Goal: Information Seeking & Learning: Learn about a topic

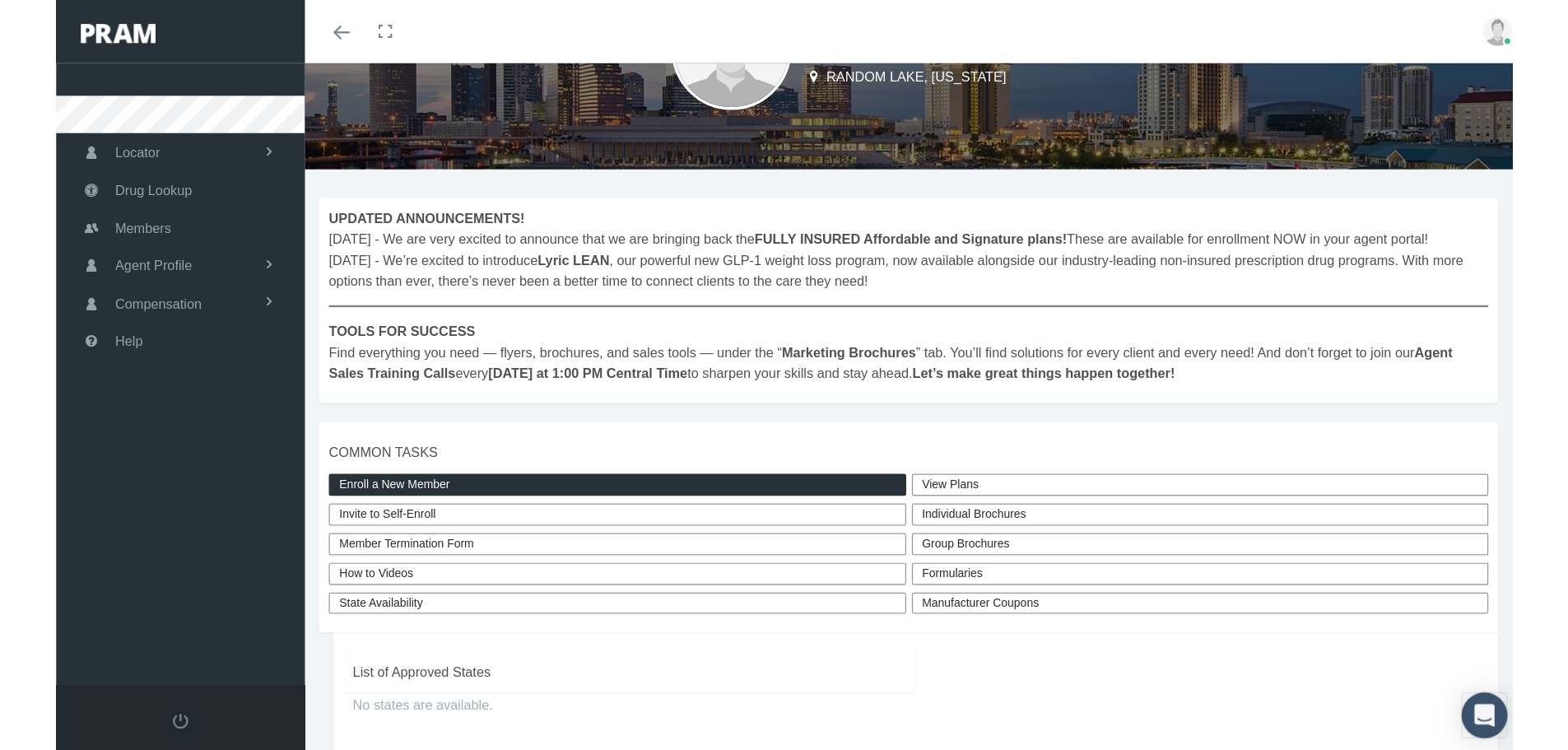
scroll to position [165, 0]
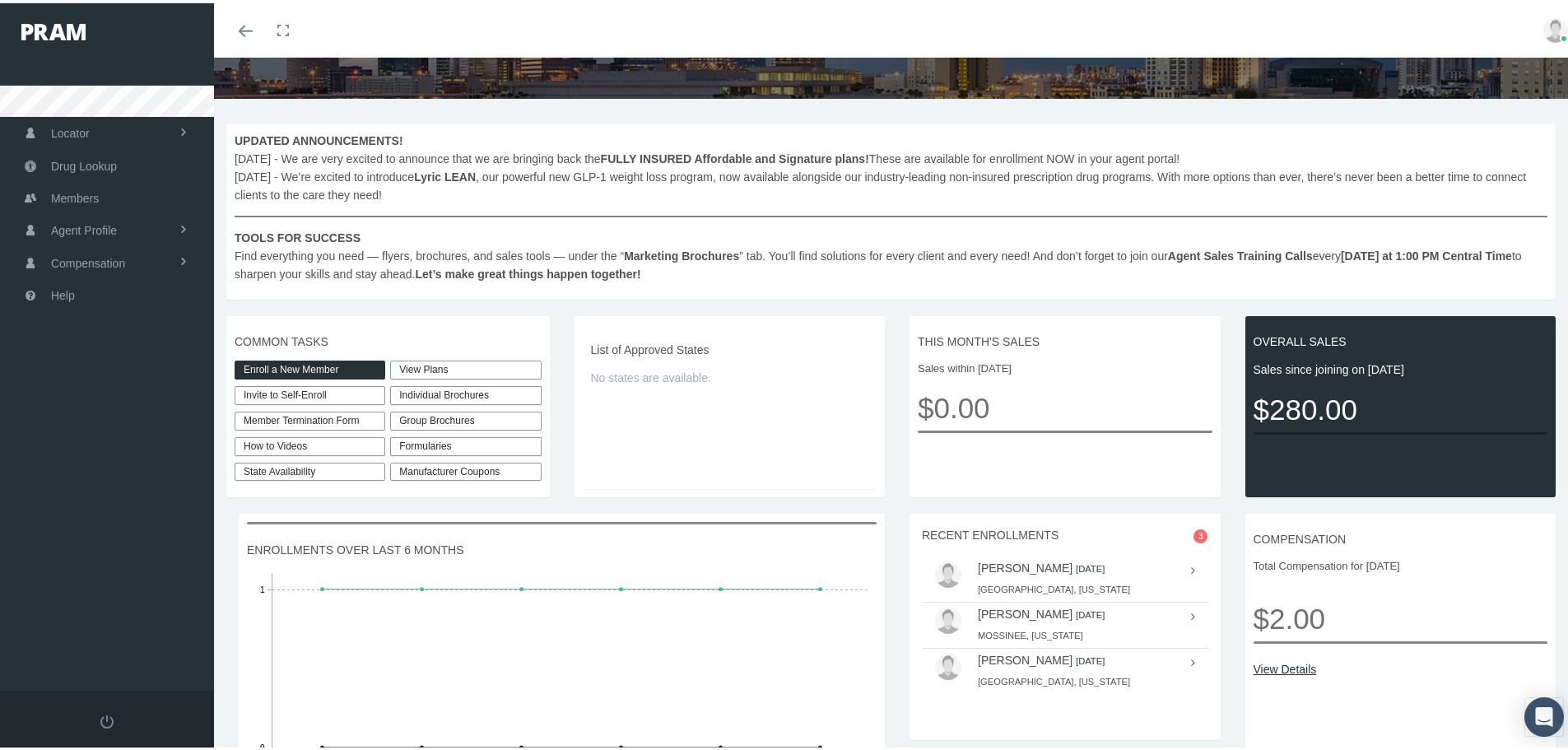
click at [427, 366] on link "View Plans" at bounding box center [465, 366] width 151 height 19
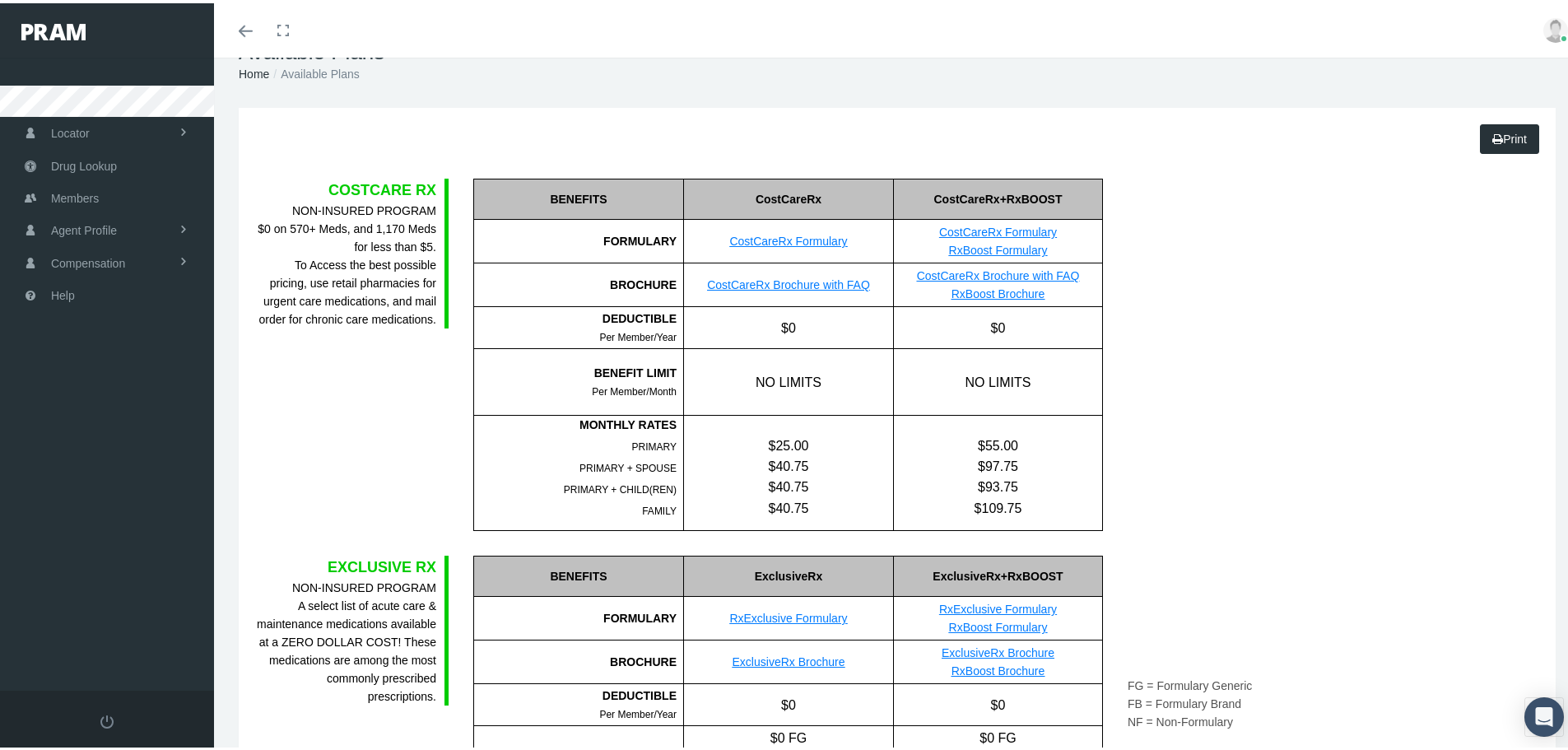
scroll to position [82, 0]
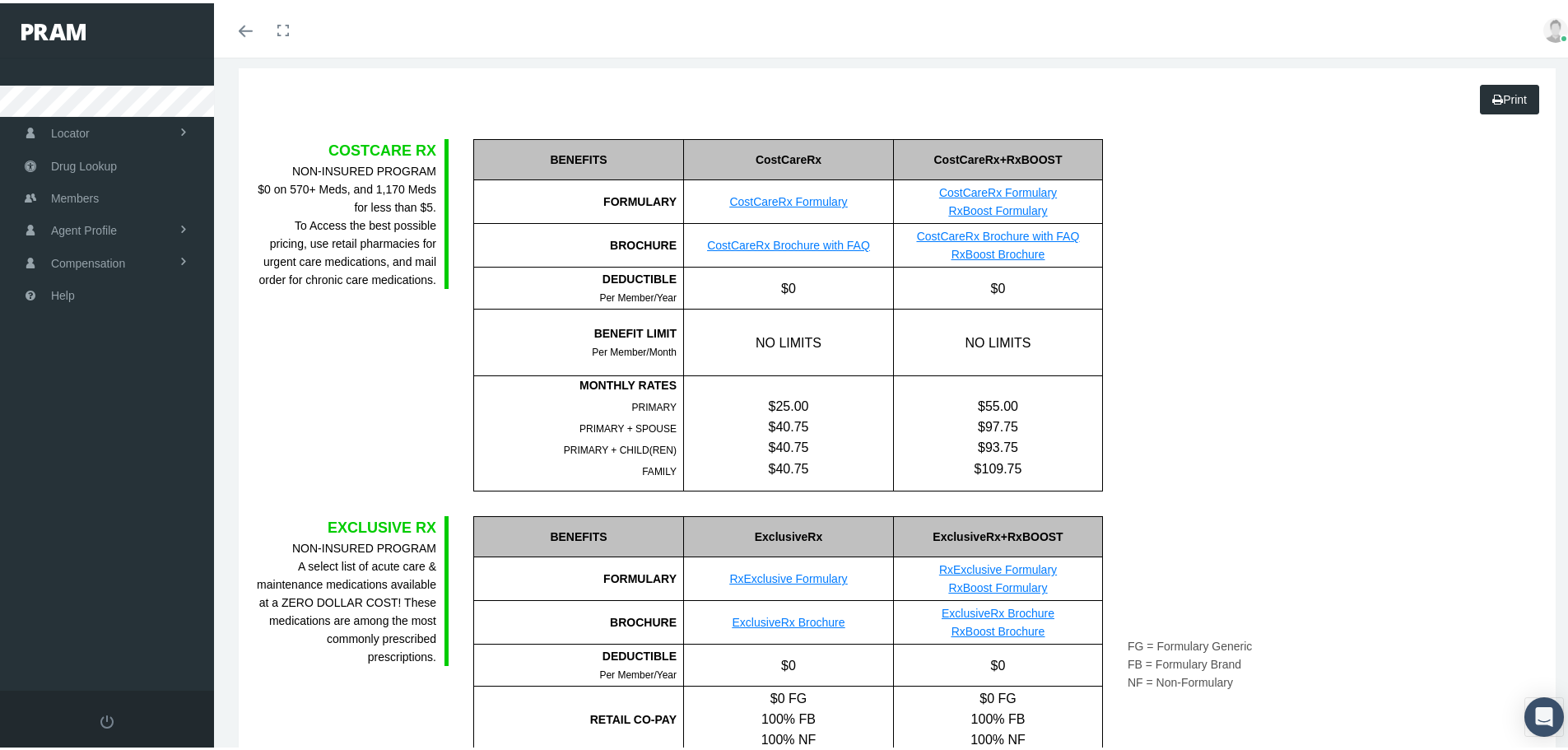
click at [808, 204] on link "CostCareRx Formulary" at bounding box center [788, 198] width 118 height 14
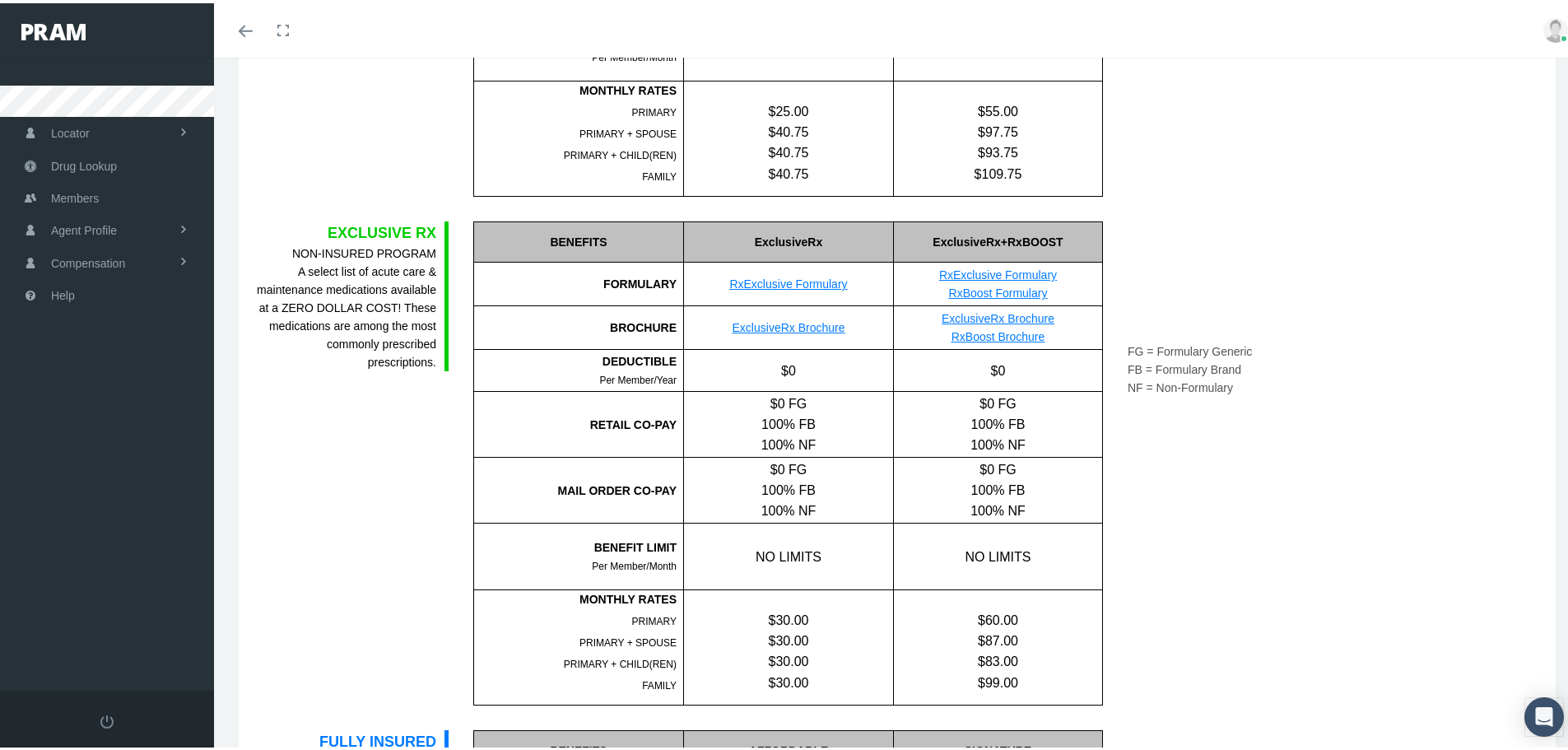
scroll to position [412, 0]
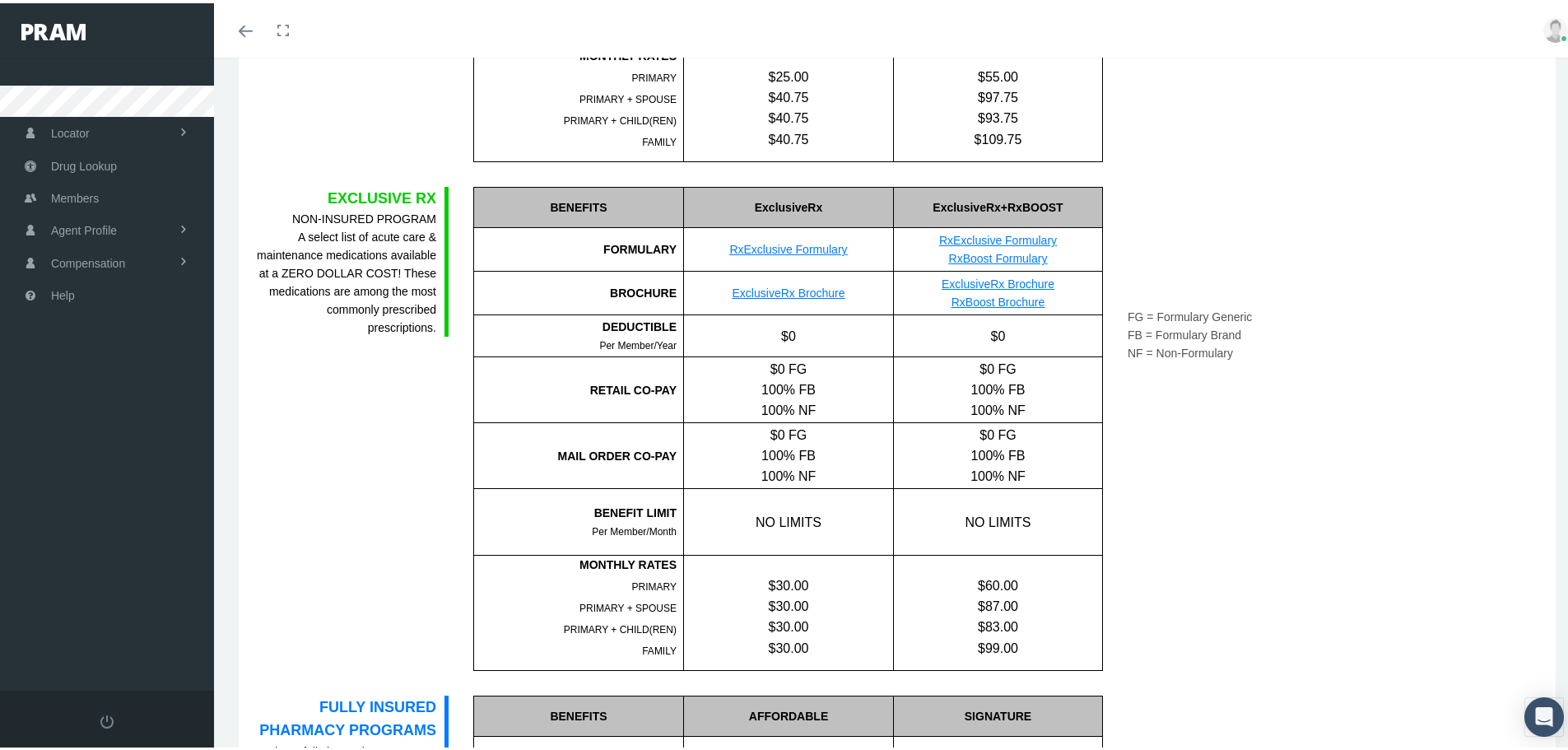
click at [791, 248] on link "RxExclusive Formulary" at bounding box center [788, 246] width 118 height 14
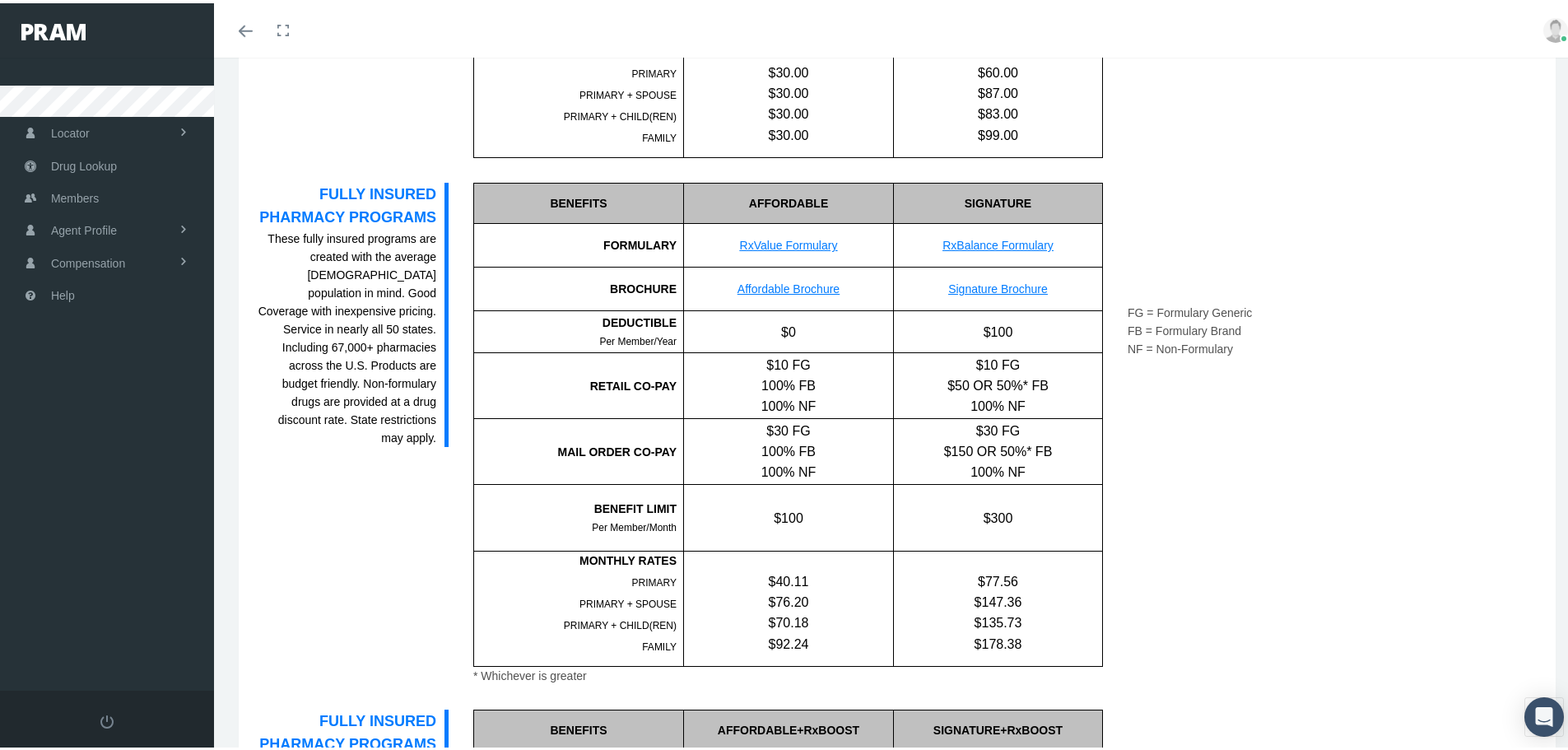
scroll to position [988, 0]
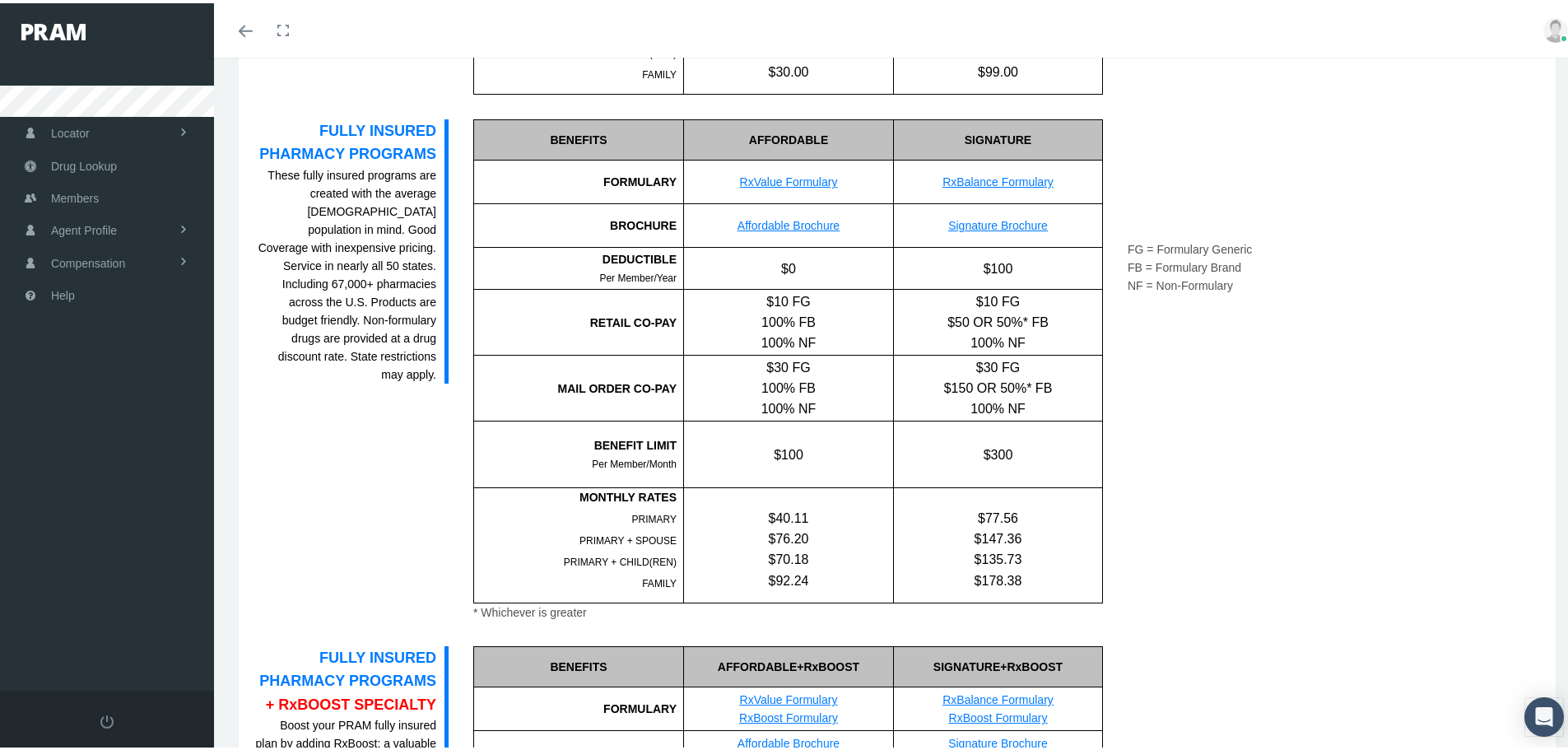
click at [782, 180] on link "RxValue Formulary" at bounding box center [789, 178] width 98 height 14
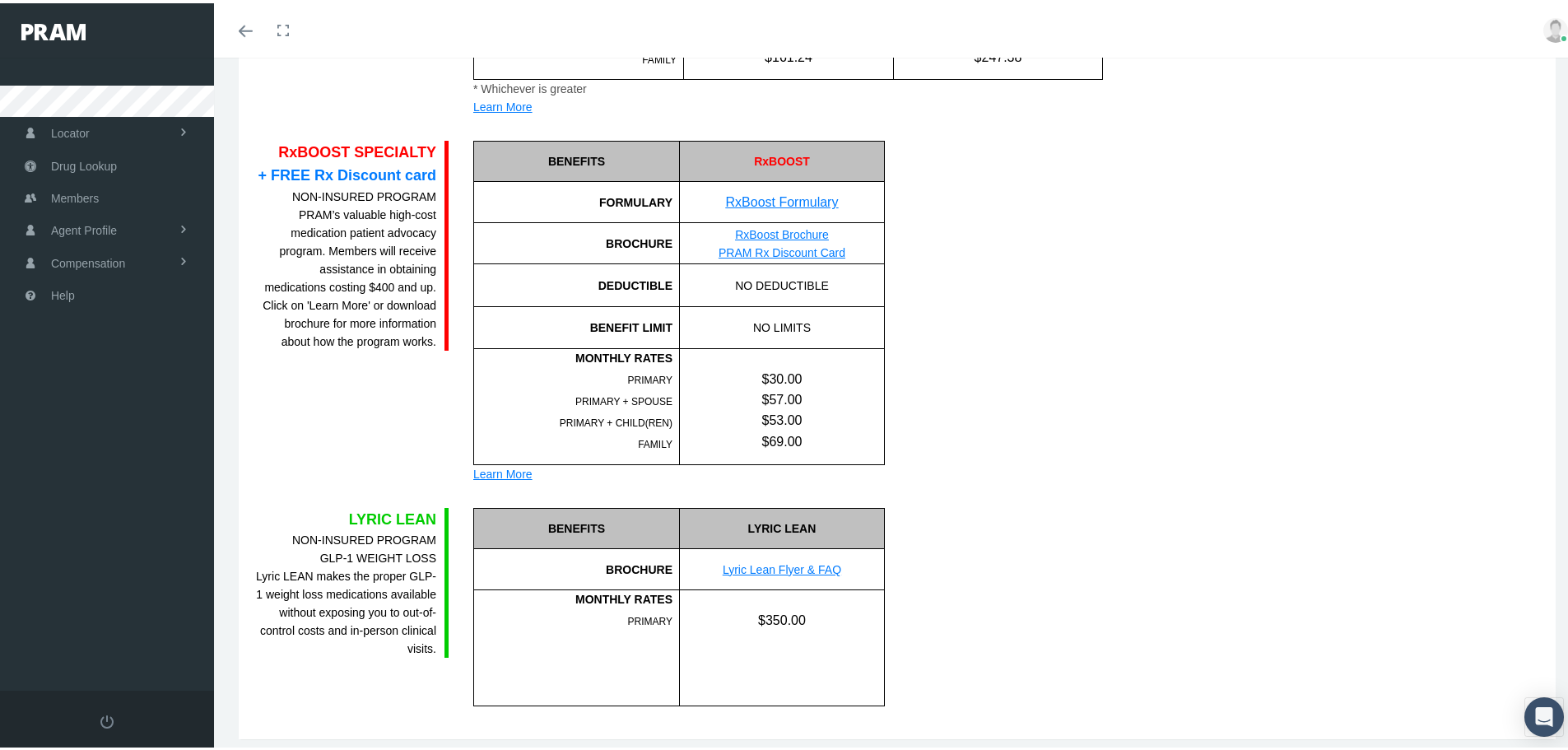
scroll to position [2011, 0]
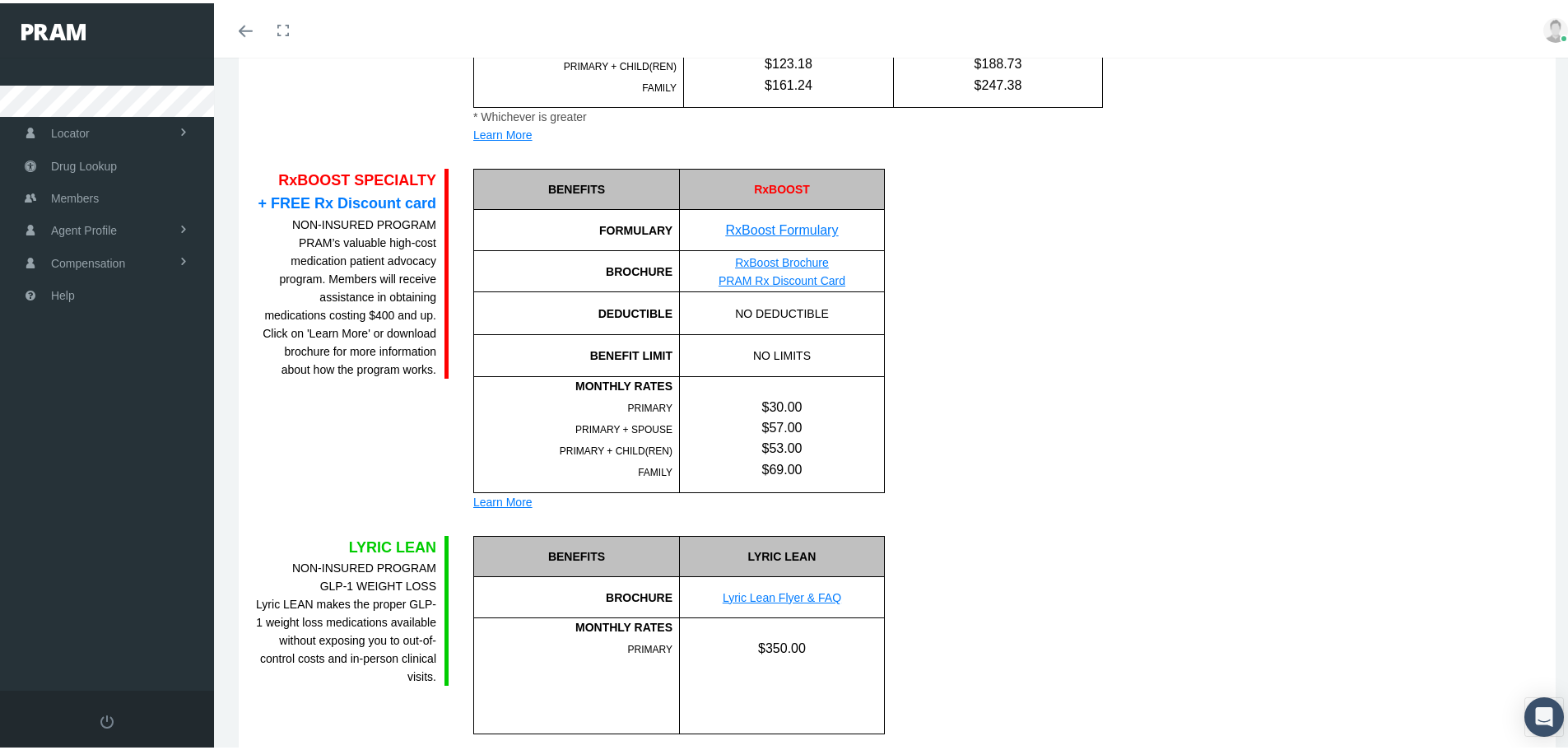
click at [798, 226] on link "RxBoost Formulary" at bounding box center [782, 226] width 113 height 14
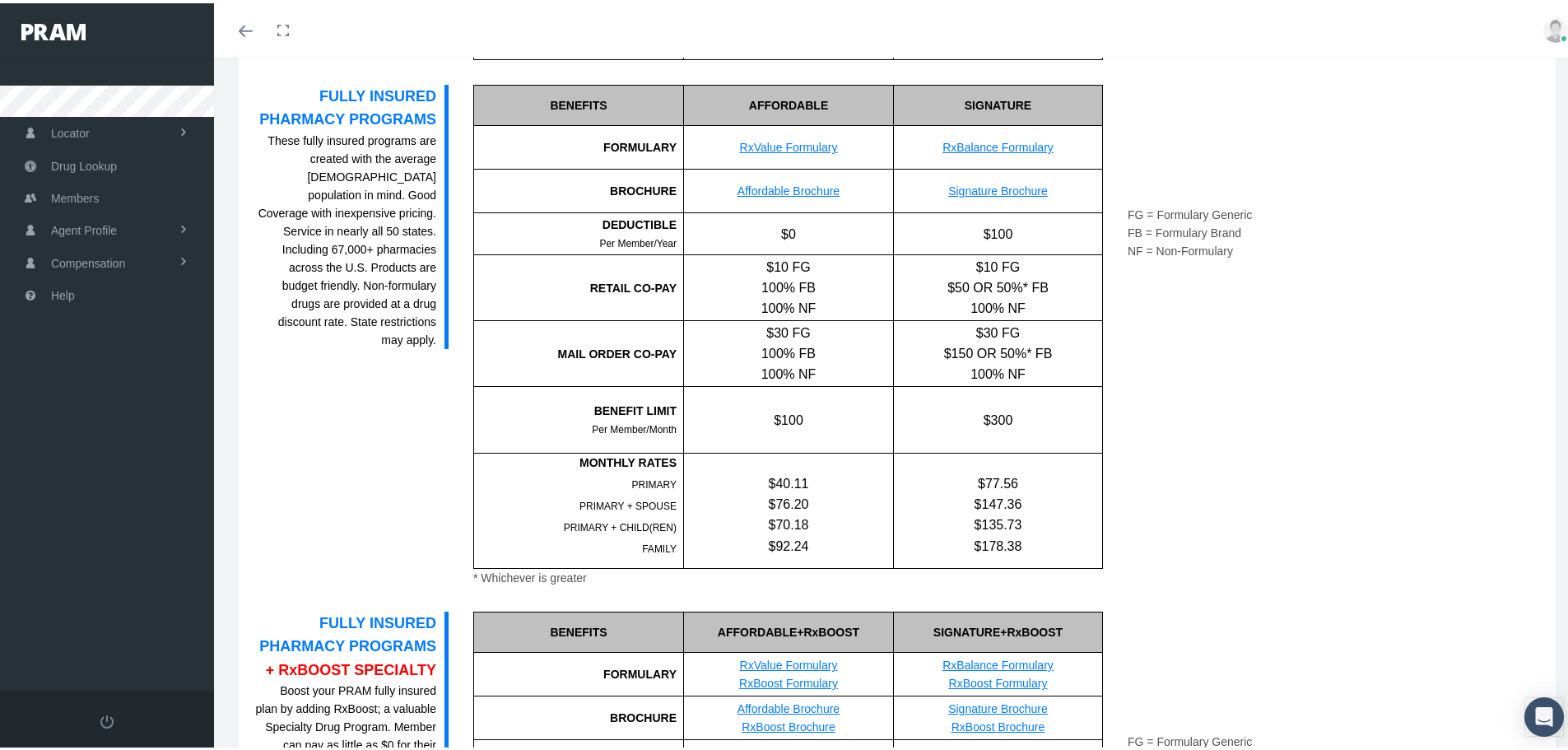
scroll to position [940, 0]
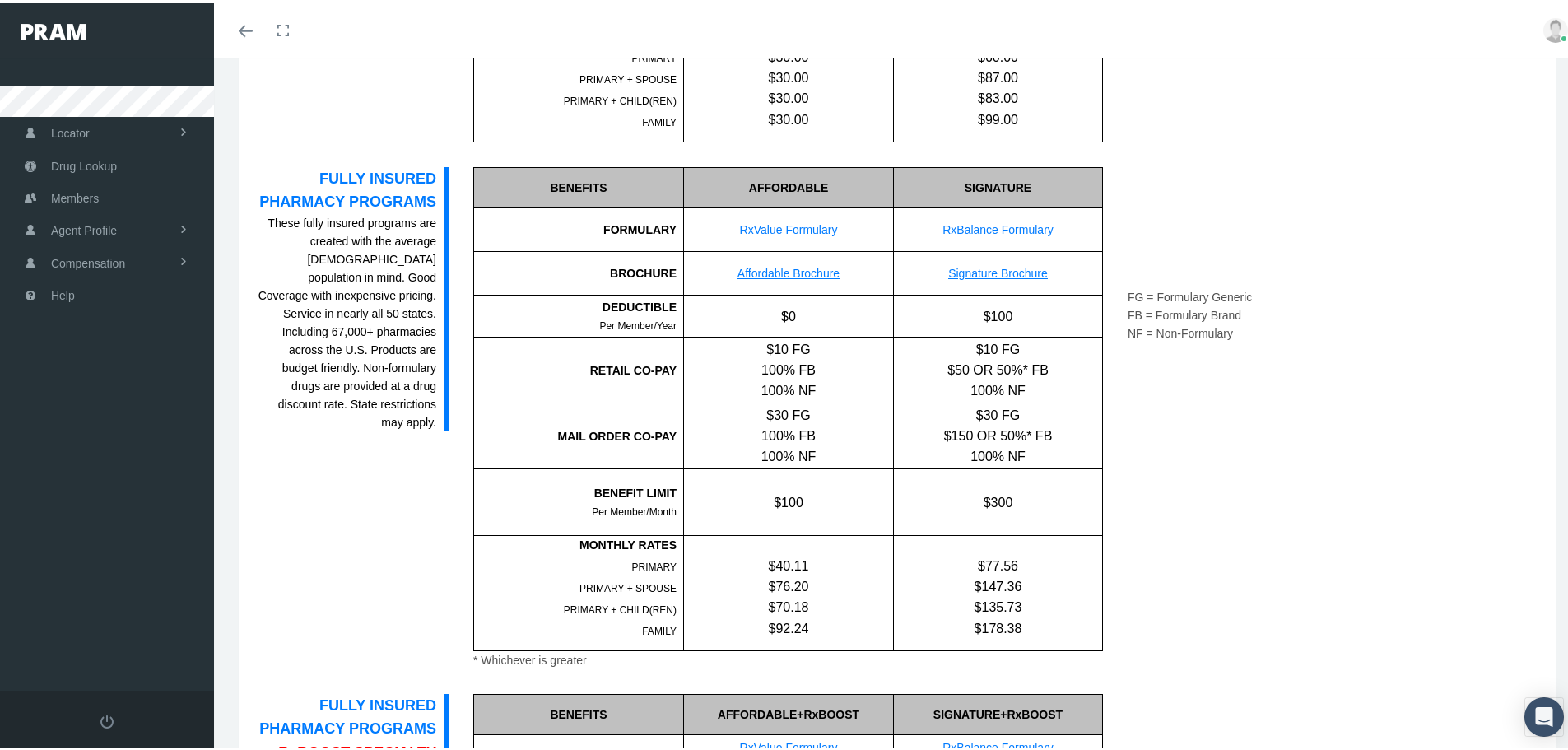
click at [1196, 163] on div "COSTCARE RX NON-INSURED PROGRAM $0 on 570+ Meds, and 1,170 Meds for less than $…" at bounding box center [897, 540] width 1308 height 2524
click at [810, 273] on link "Affordable Brochure" at bounding box center [789, 270] width 102 height 14
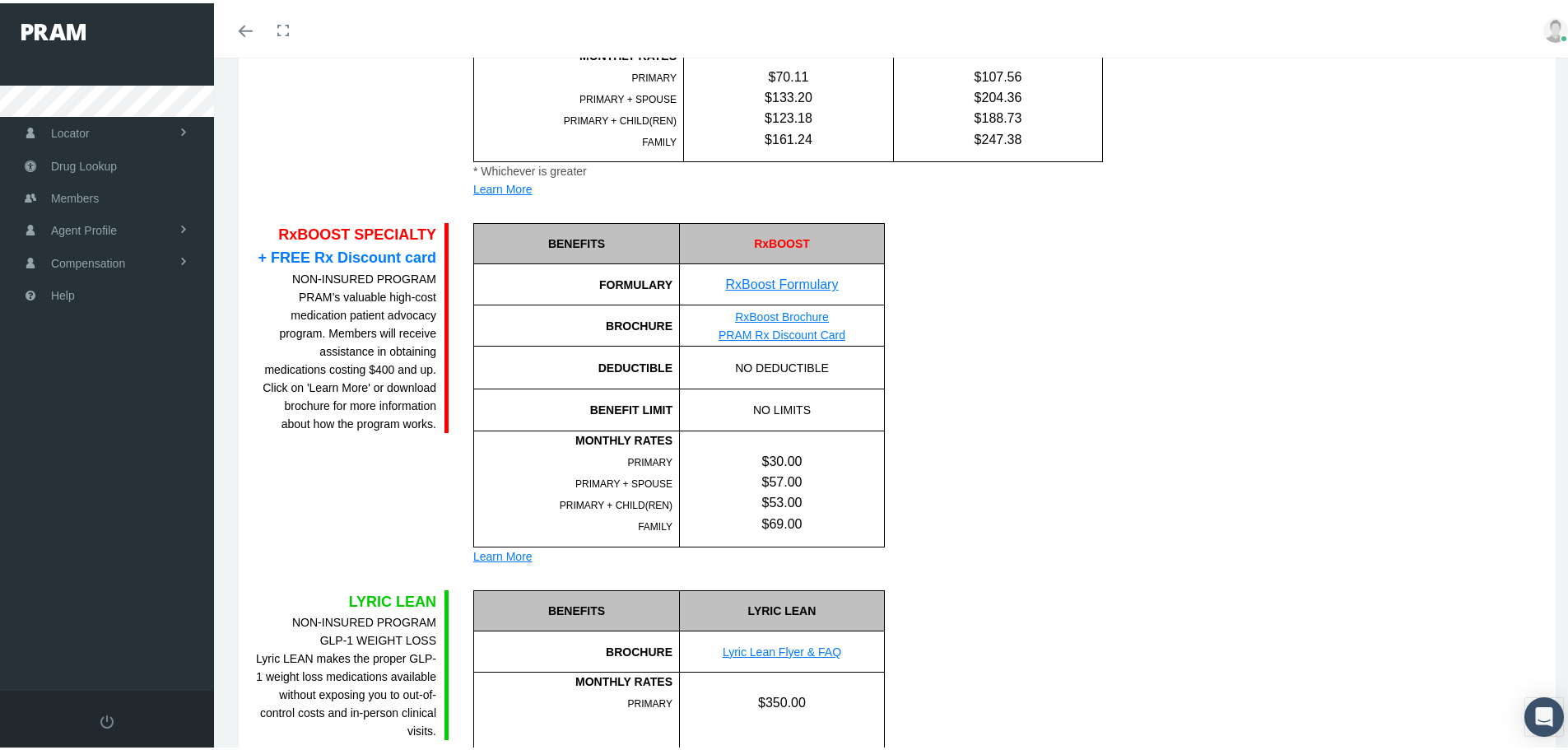
scroll to position [1929, 0]
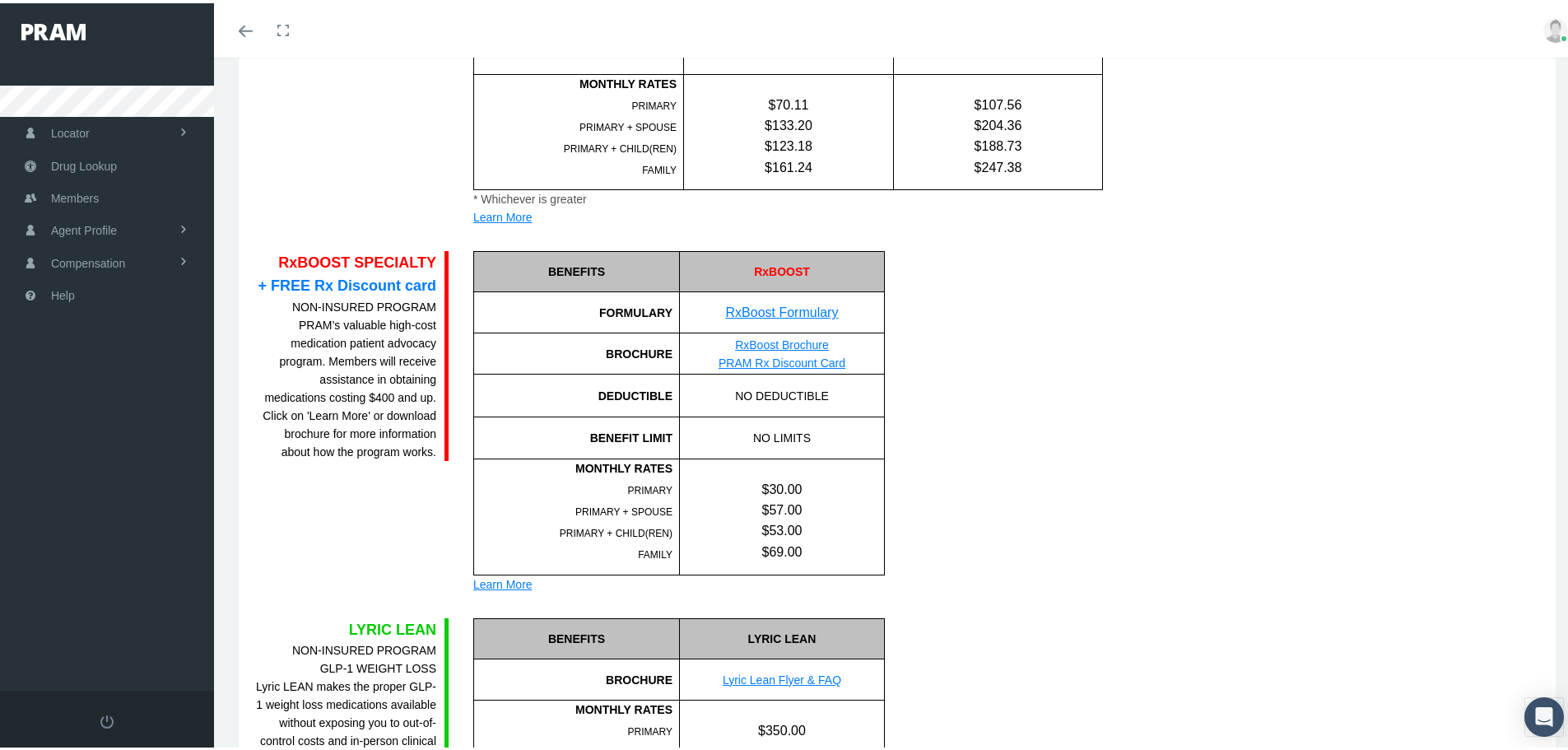
click at [785, 310] on link "RxBoost Formulary" at bounding box center [782, 309] width 113 height 14
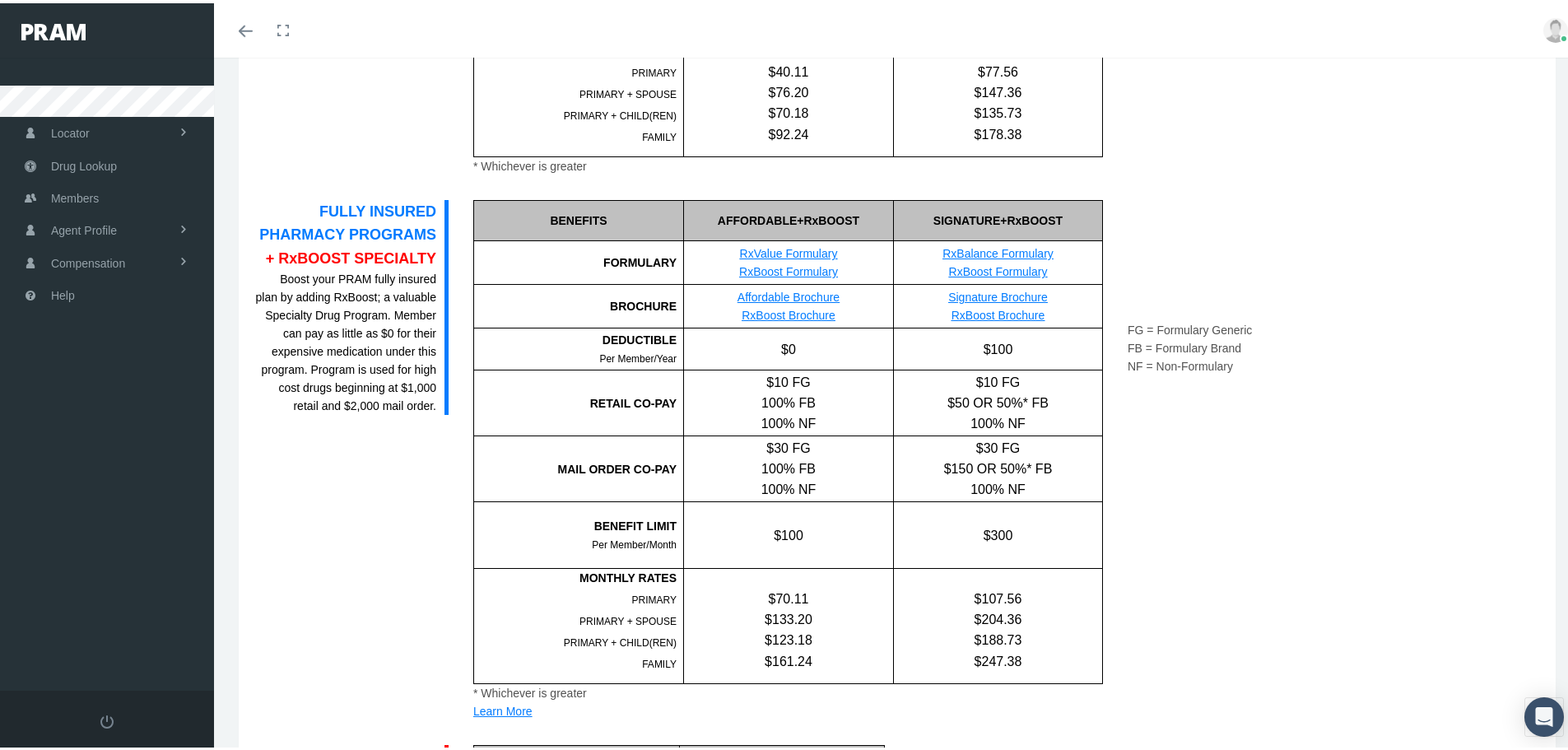
scroll to position [1517, 0]
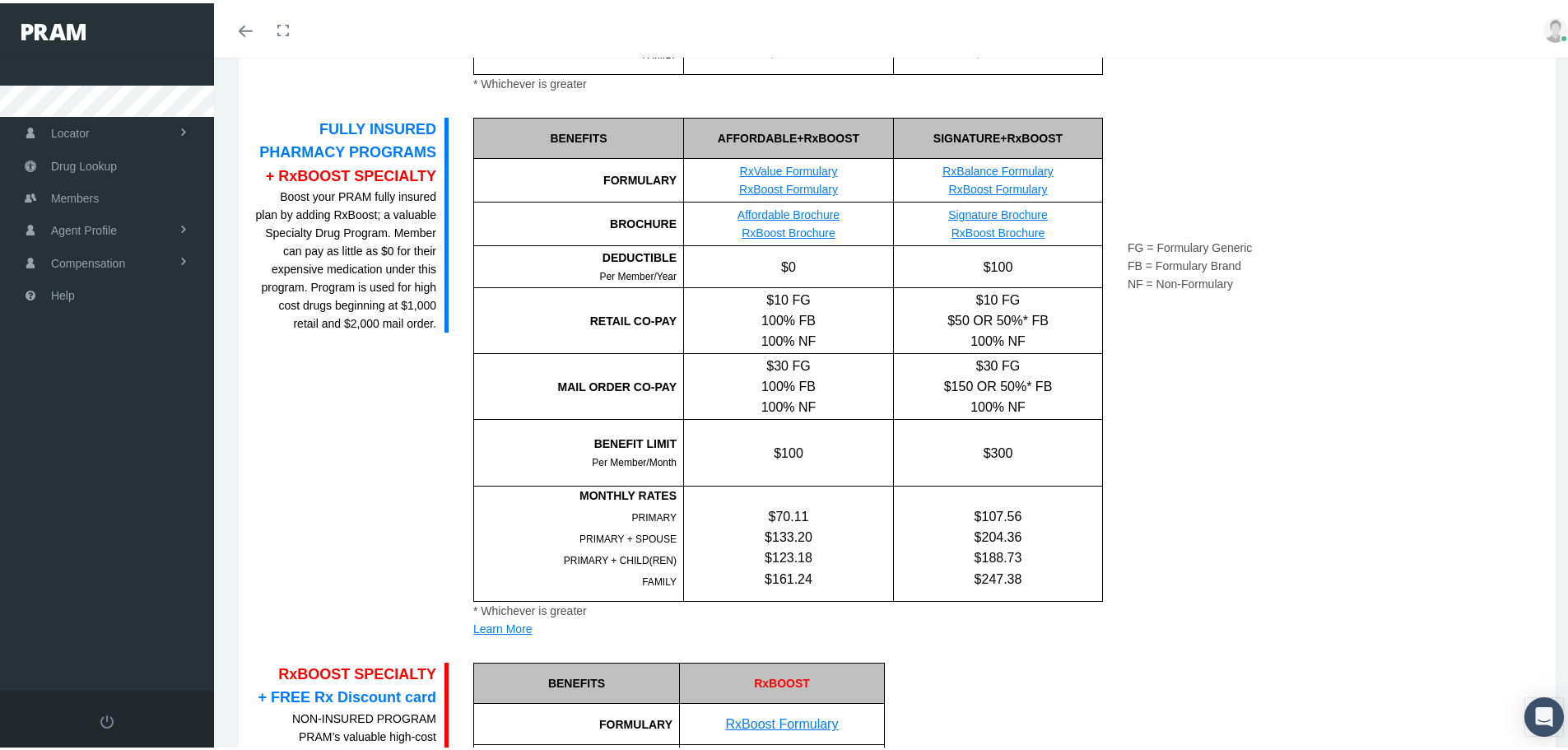
click at [805, 188] on link "RxBoost Formulary" at bounding box center [788, 185] width 99 height 14
click at [805, 168] on link "RxValue Formulary" at bounding box center [789, 167] width 98 height 14
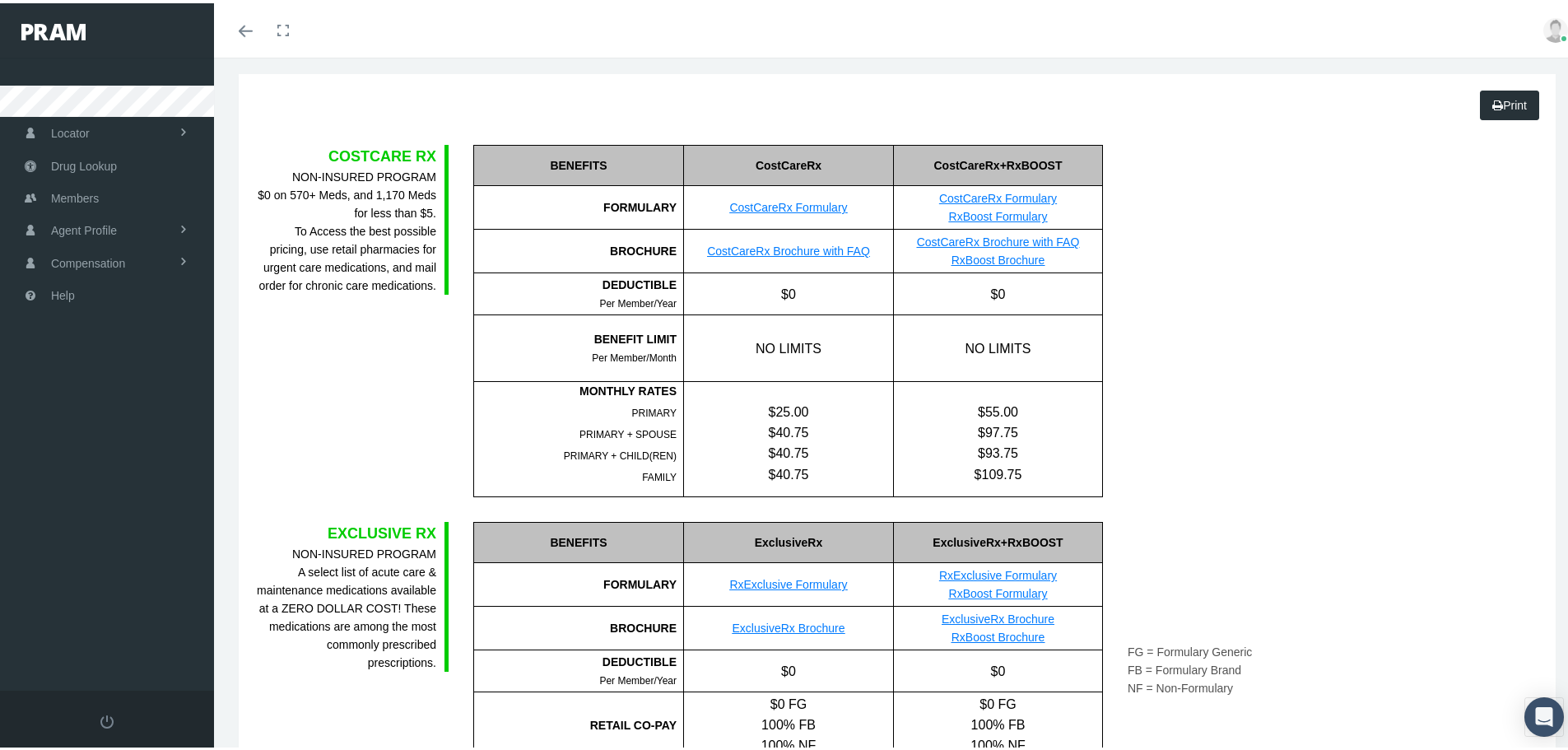
scroll to position [48, 0]
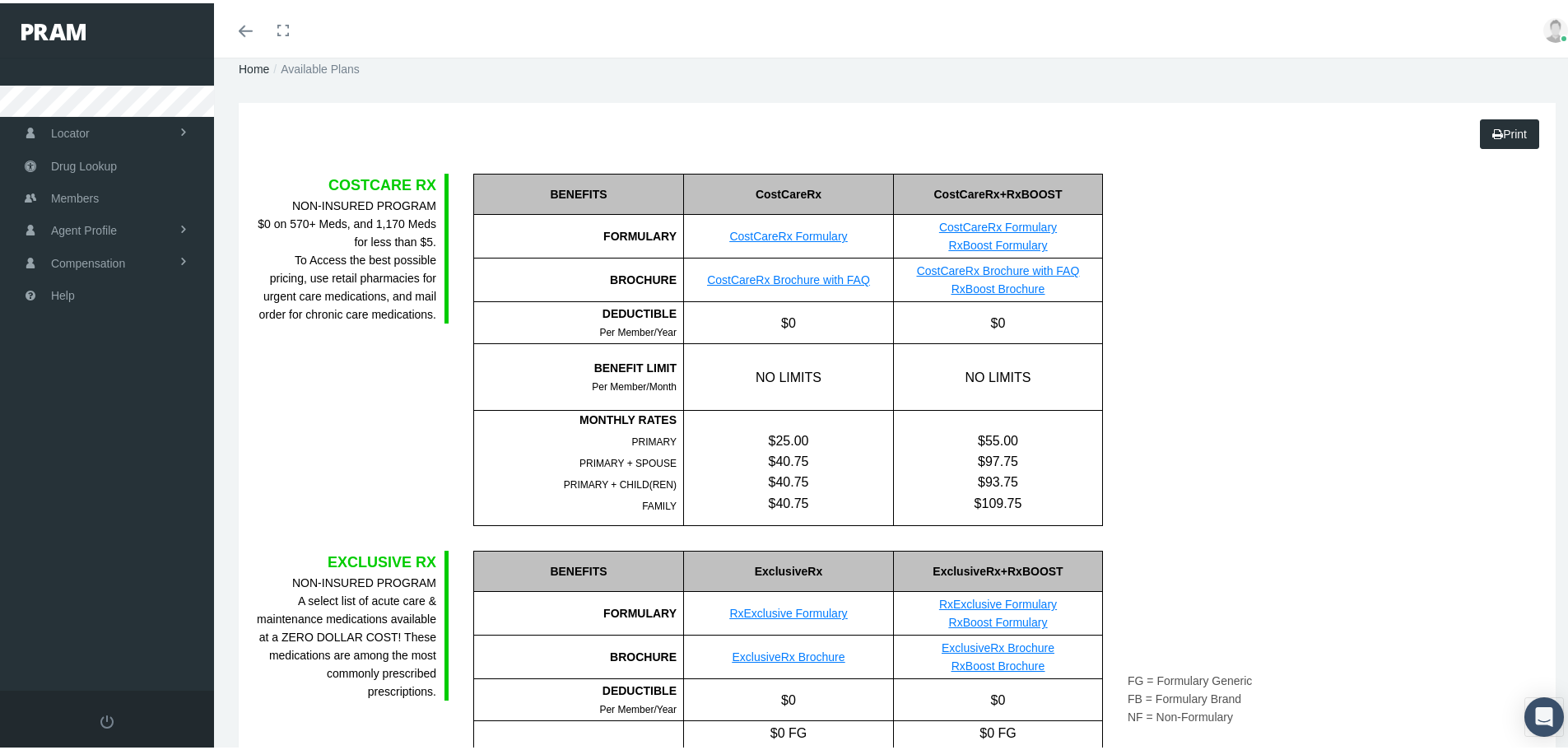
click at [827, 235] on link "CostCareRx Formulary" at bounding box center [788, 233] width 118 height 14
